Goal: Information Seeking & Learning: Learn about a topic

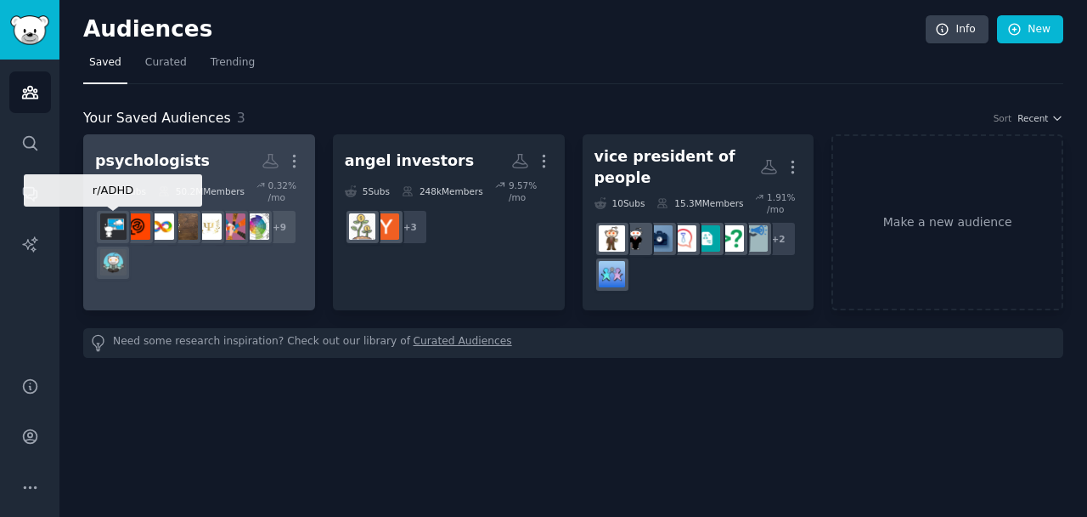
click at [118, 228] on img at bounding box center [113, 226] width 26 height 26
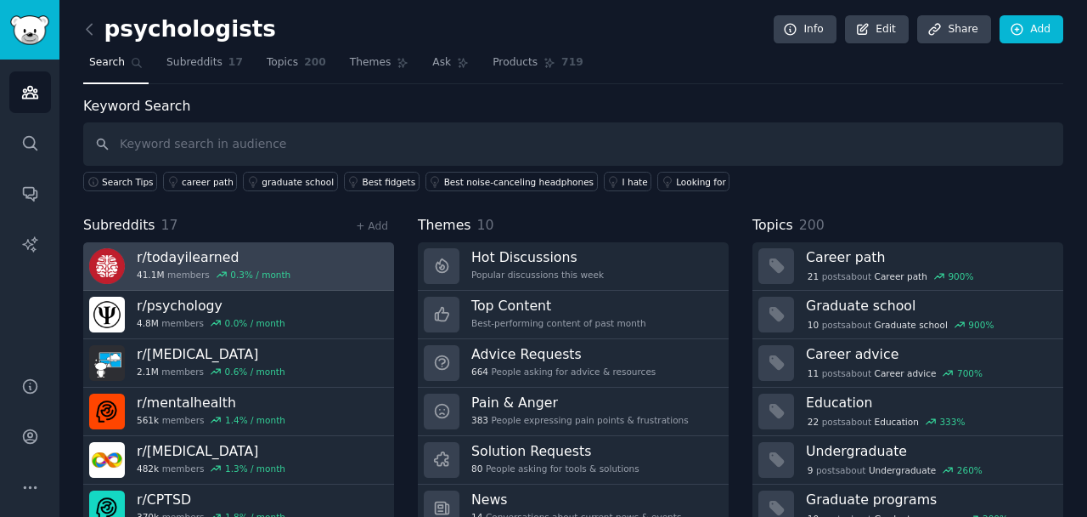
click at [305, 260] on link "r/ todayilearned 41.1M members 0.3 % / month" at bounding box center [238, 266] width 311 height 48
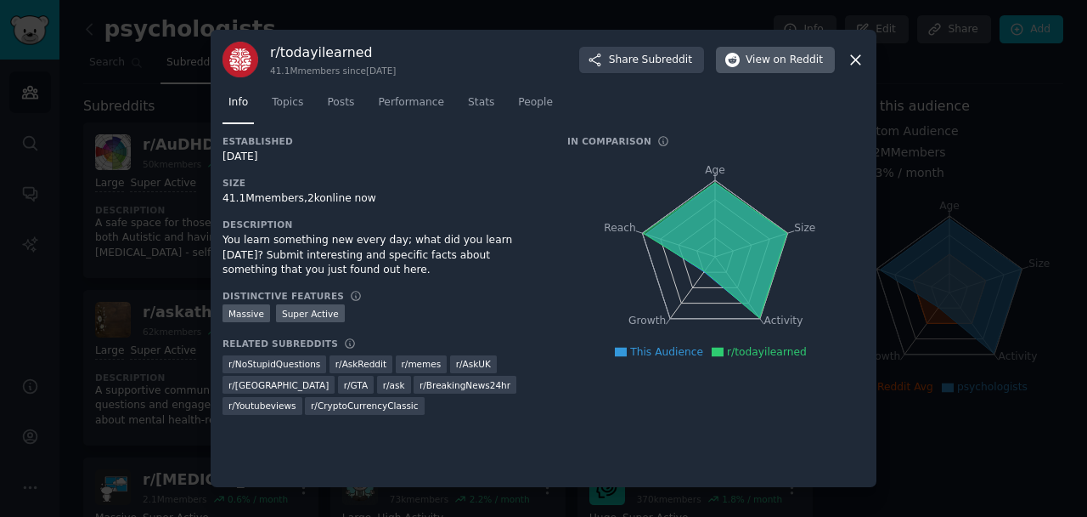
click at [790, 60] on span "on Reddit" at bounding box center [798, 60] width 49 height 15
click at [861, 55] on icon at bounding box center [855, 59] width 9 height 9
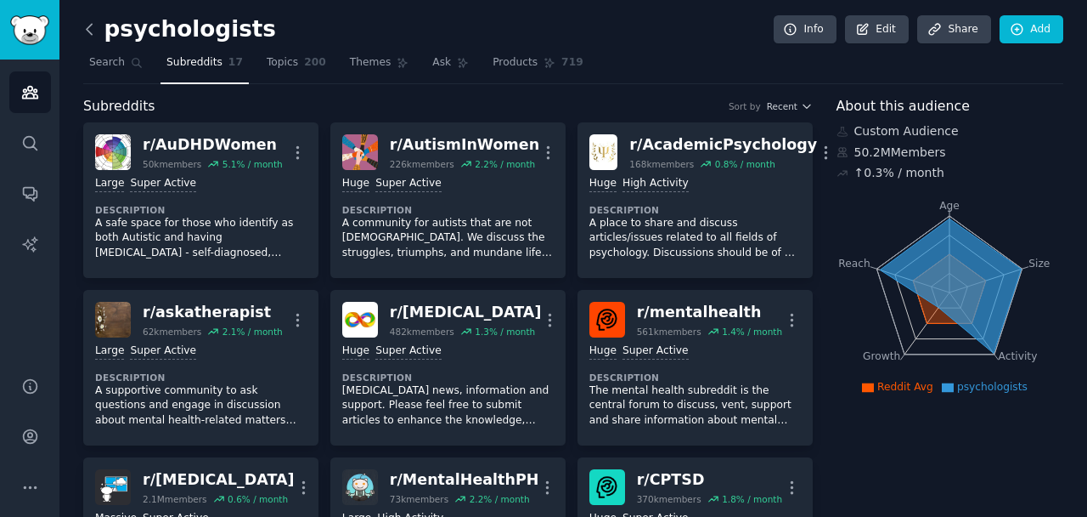
click at [93, 36] on icon at bounding box center [90, 29] width 18 height 18
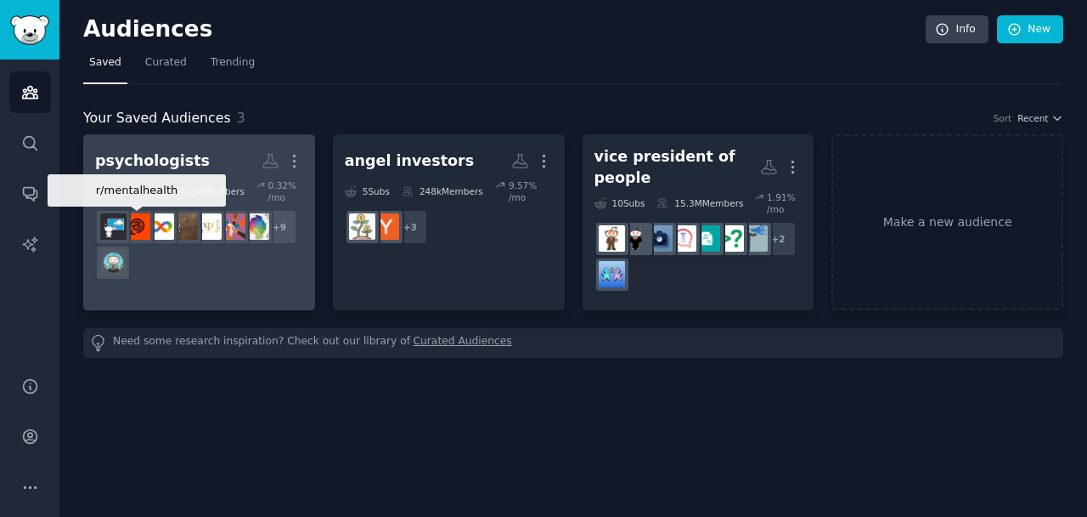
click at [151, 217] on div at bounding box center [137, 227] width 36 height 36
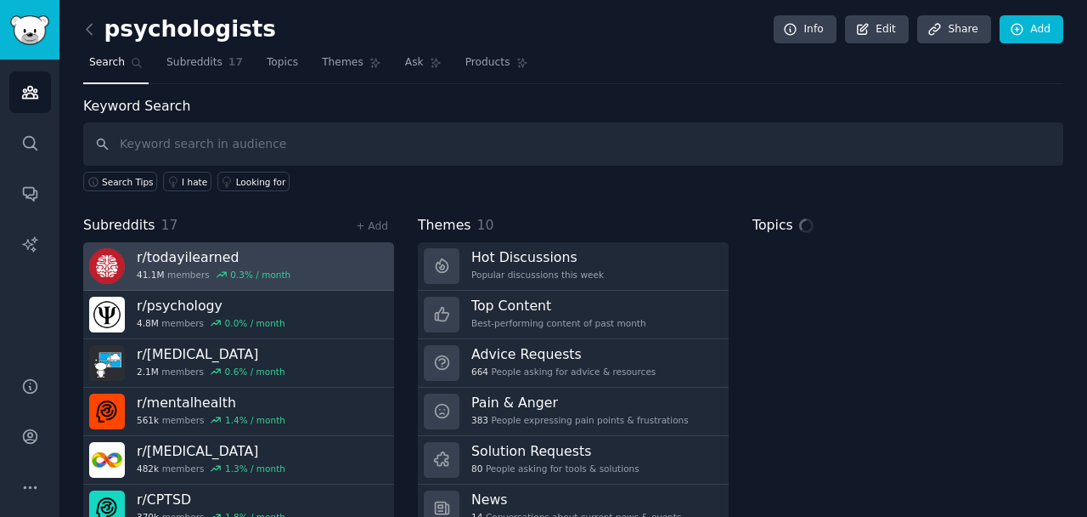
scroll to position [57, 0]
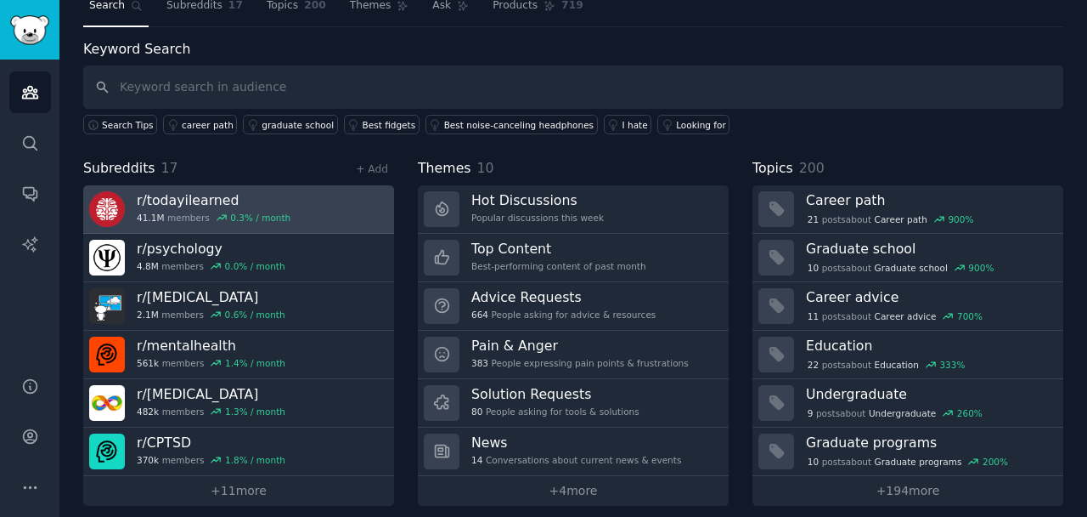
click at [203, 202] on h3 "r/ todayilearned" at bounding box center [214, 200] width 154 height 18
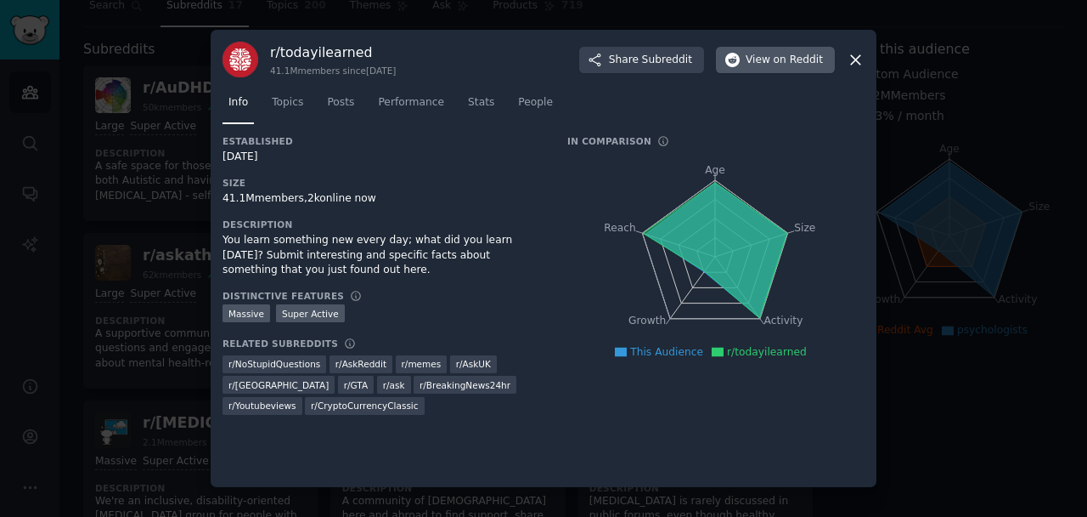
click at [804, 71] on button "View on Reddit" at bounding box center [775, 60] width 119 height 27
click at [851, 64] on icon at bounding box center [856, 60] width 18 height 18
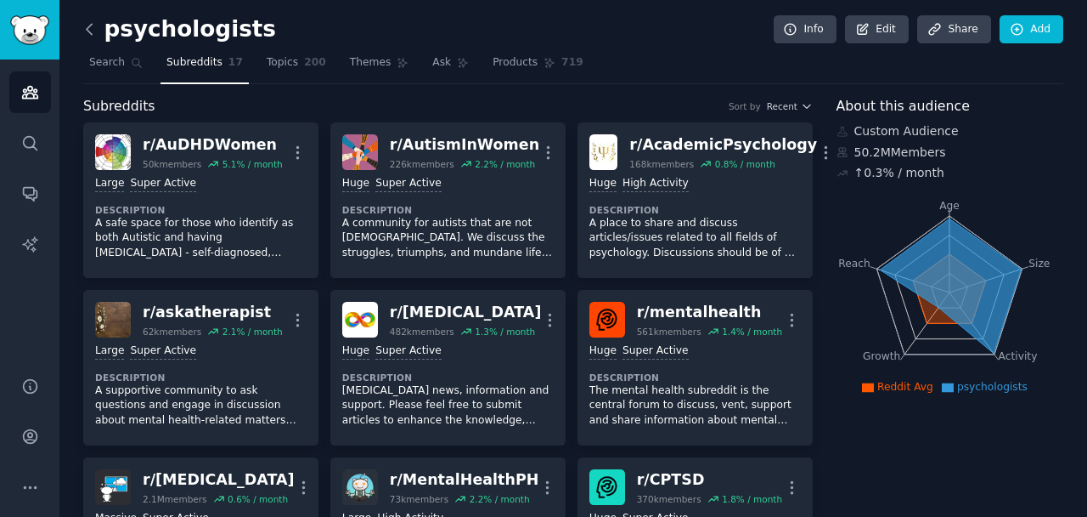
click at [93, 29] on icon at bounding box center [90, 29] width 18 height 18
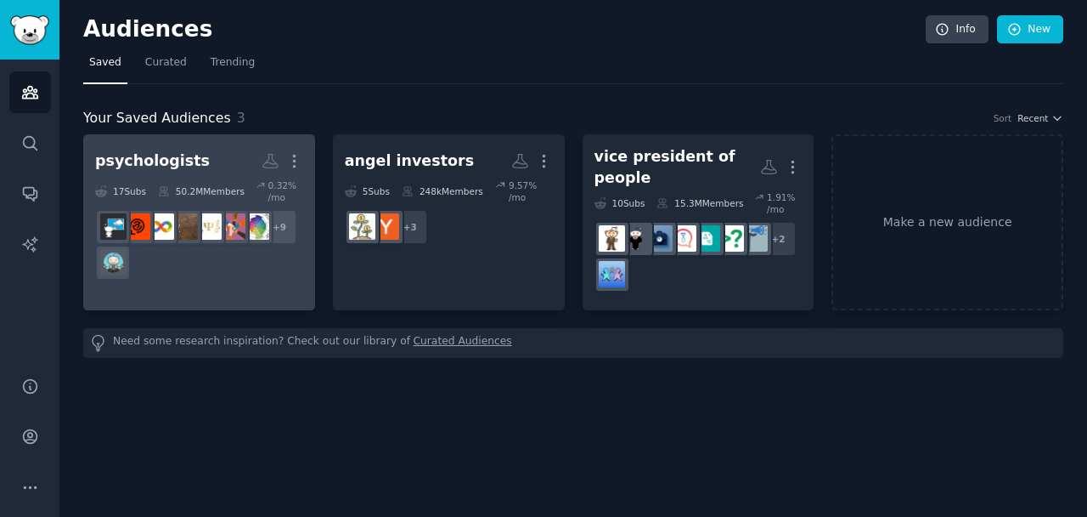
click at [200, 167] on h2 "psychologists More" at bounding box center [199, 161] width 208 height 30
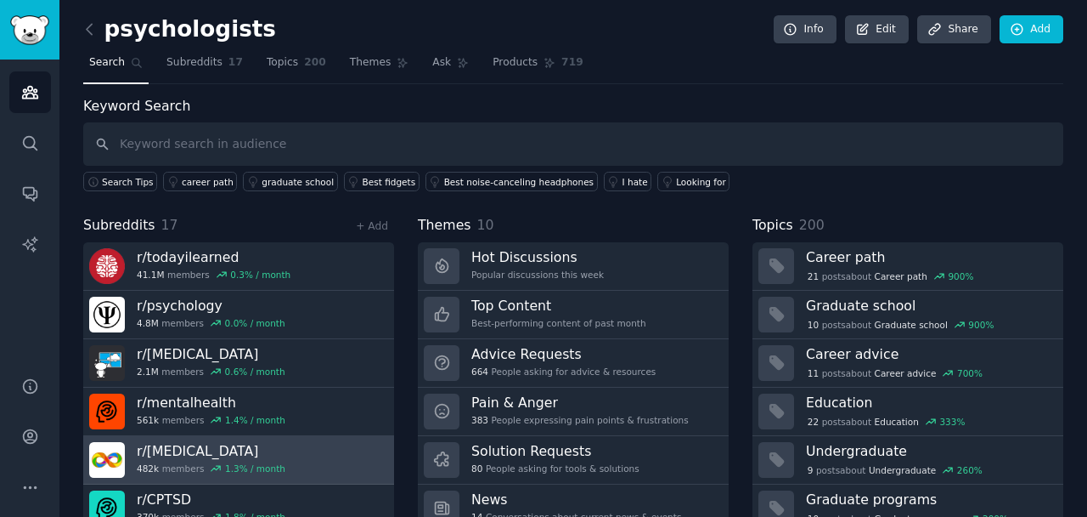
scroll to position [60, 0]
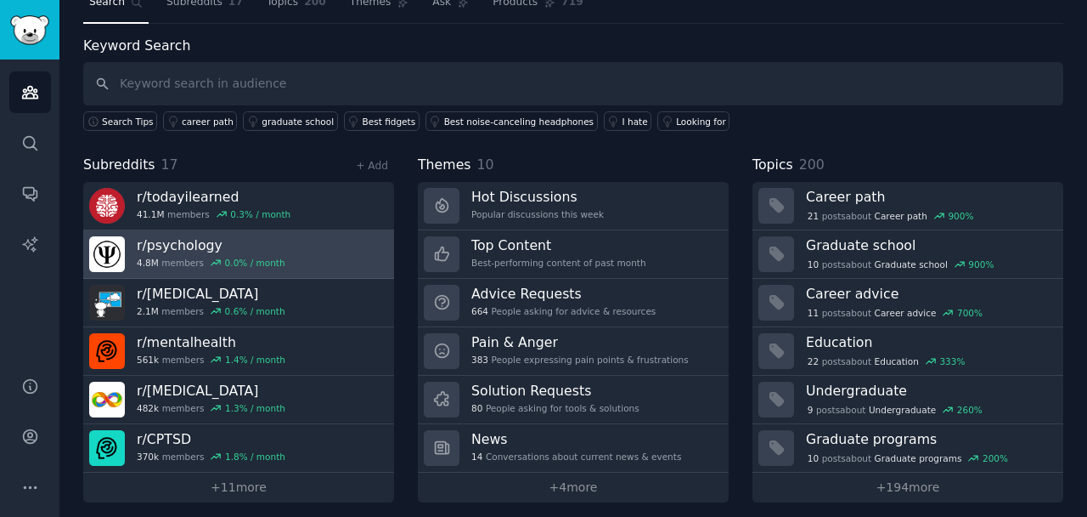
click at [182, 251] on h3 "r/ psychology" at bounding box center [211, 245] width 149 height 18
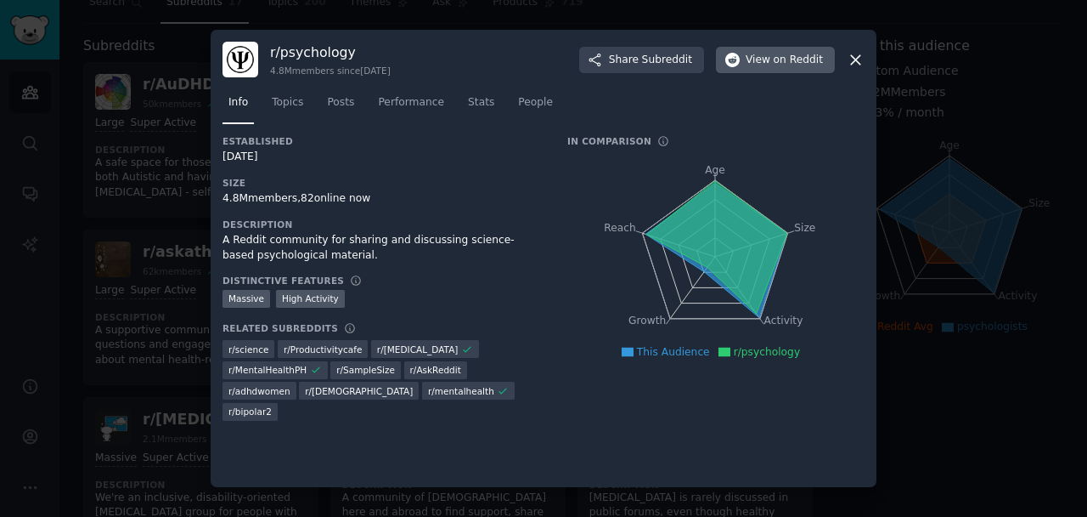
click at [807, 62] on span "on Reddit" at bounding box center [798, 60] width 49 height 15
click at [861, 68] on icon at bounding box center [856, 60] width 18 height 18
